Goal: Check status

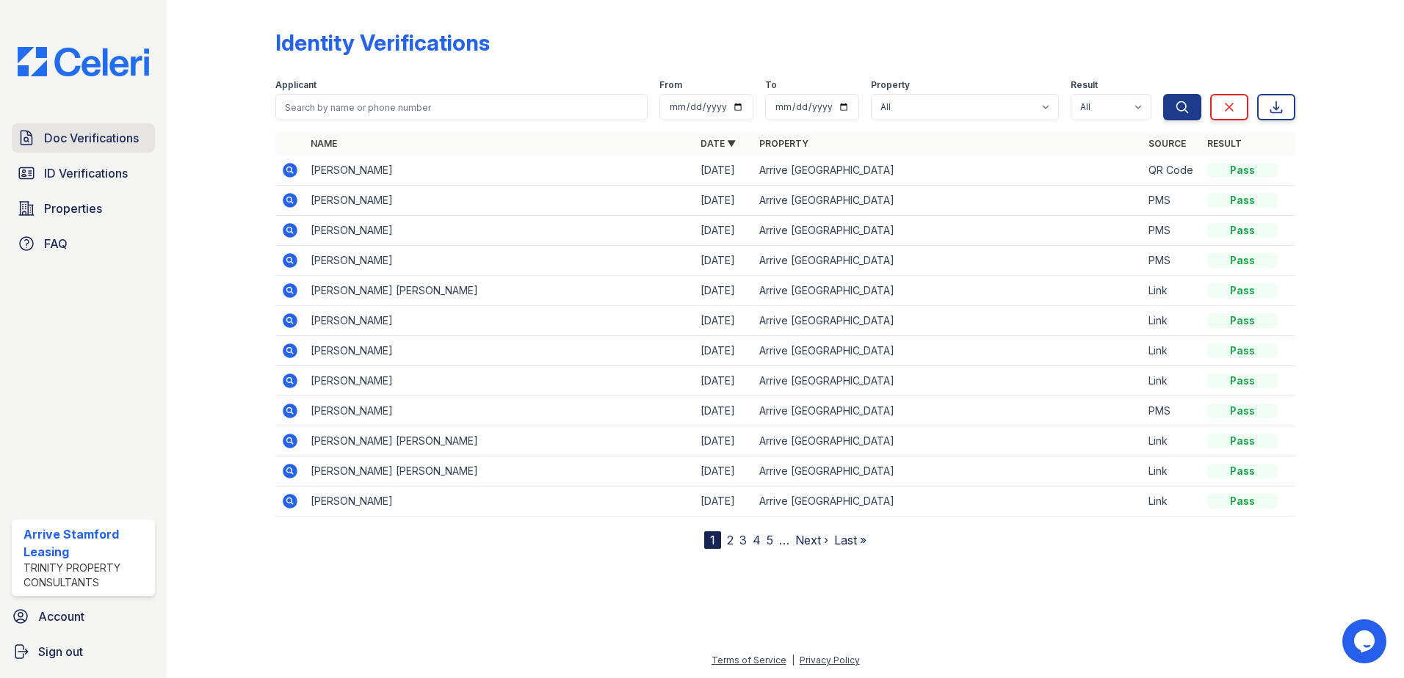
click at [144, 142] on link "Doc Verifications" at bounding box center [83, 137] width 143 height 29
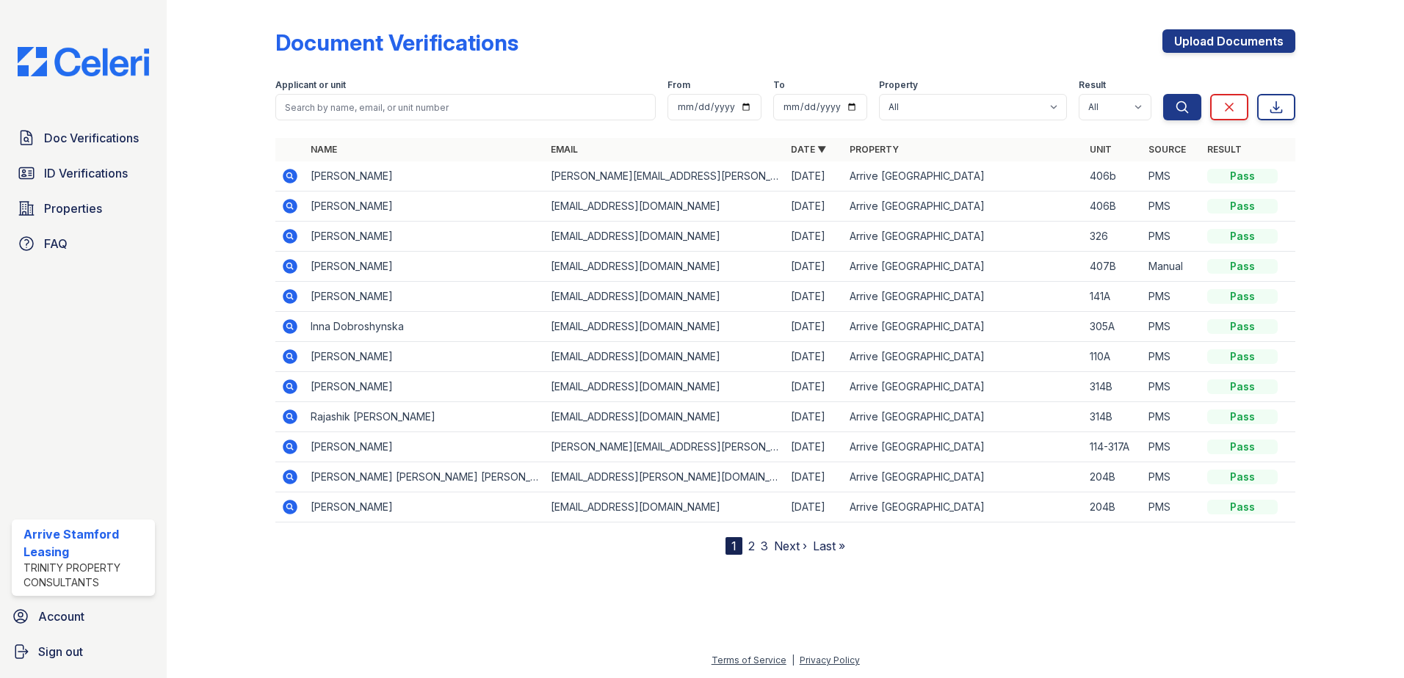
click at [284, 234] on icon at bounding box center [290, 236] width 15 height 15
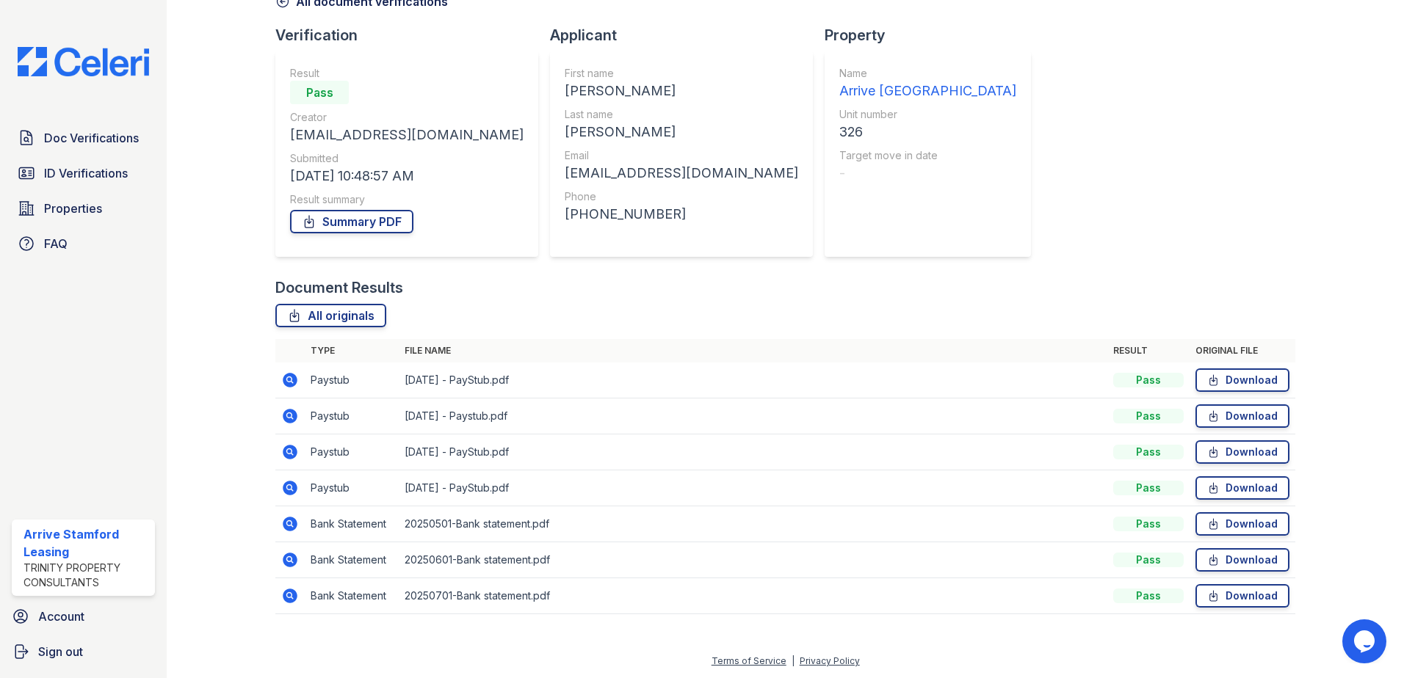
scroll to position [84, 0]
